Goal: Transaction & Acquisition: Purchase product/service

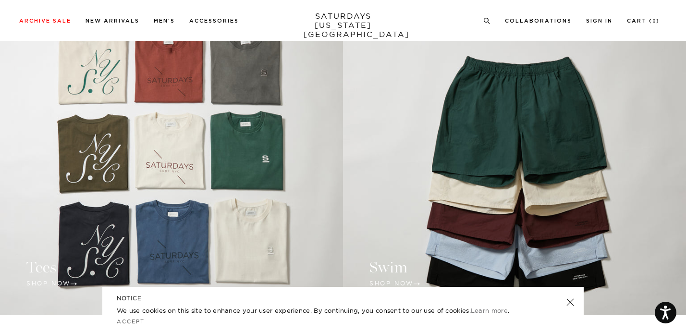
scroll to position [820, 0]
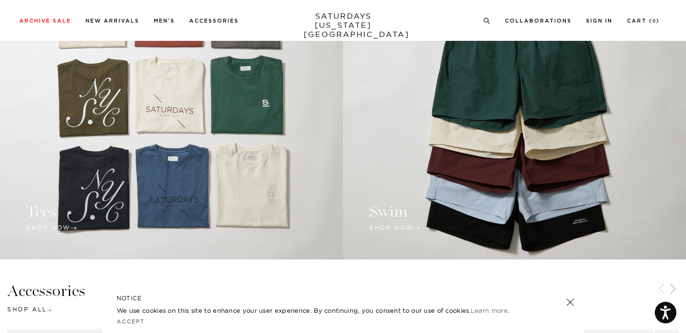
click at [508, 141] on link at bounding box center [514, 114] width 343 height 289
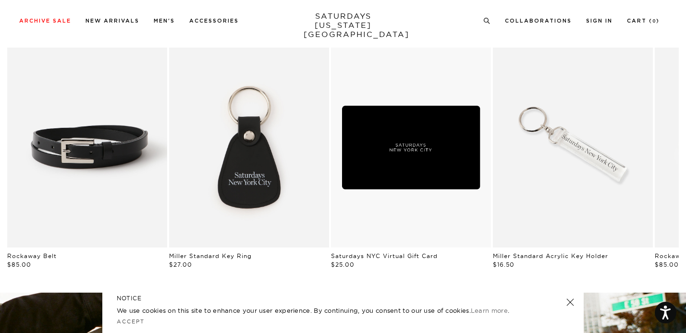
scroll to position [775, 0]
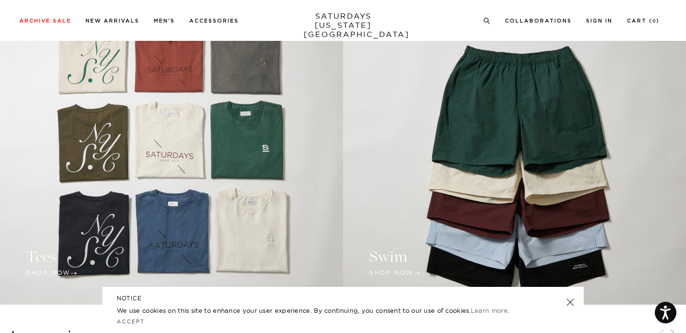
click at [477, 171] on link at bounding box center [514, 159] width 343 height 289
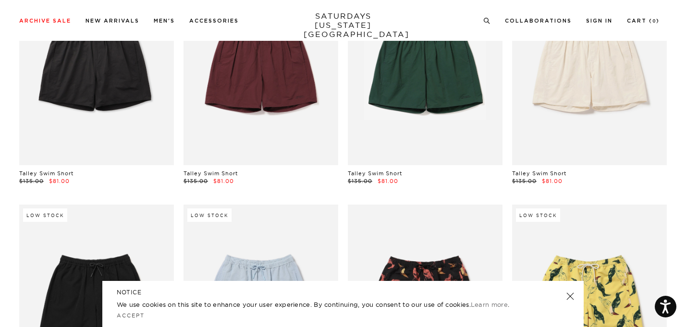
scroll to position [83, 0]
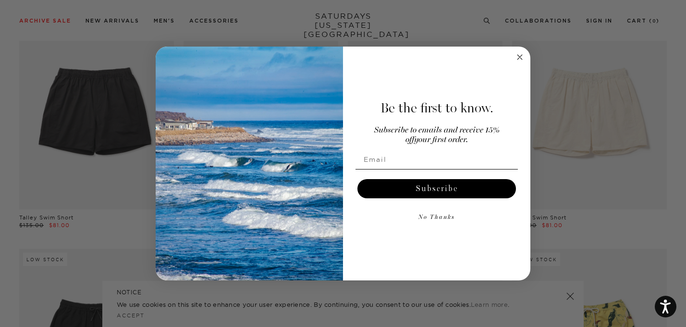
click at [518, 58] on icon "Close dialog" at bounding box center [519, 57] width 5 height 5
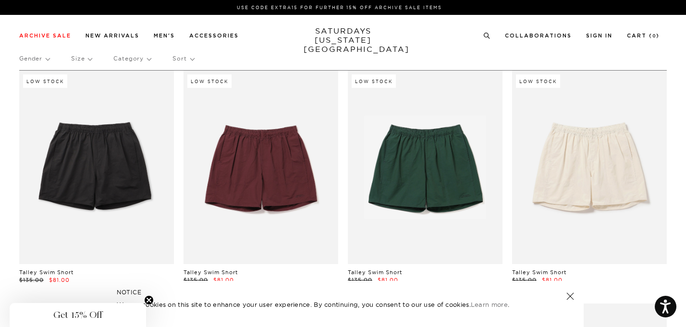
scroll to position [0, 0]
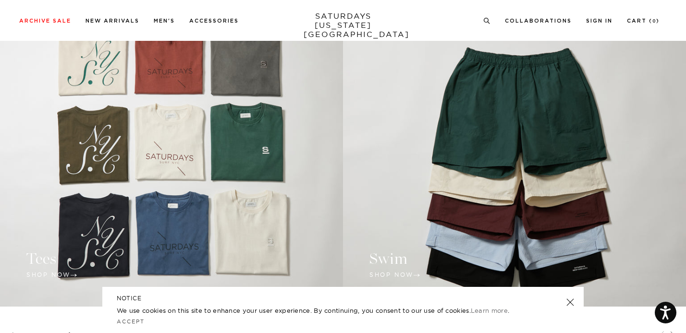
scroll to position [724, 0]
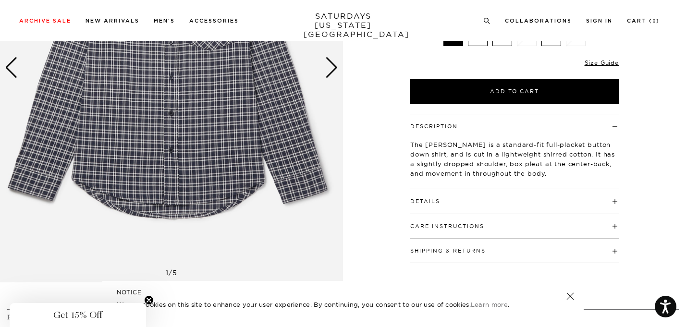
scroll to position [205, 0]
